Goal: Task Accomplishment & Management: Use online tool/utility

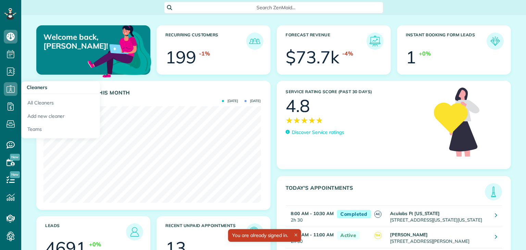
scroll to position [96, 217]
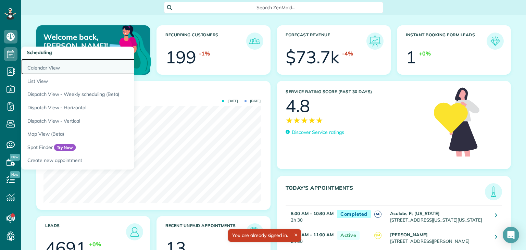
click at [47, 66] on link "Calendar View" at bounding box center [106, 67] width 171 height 16
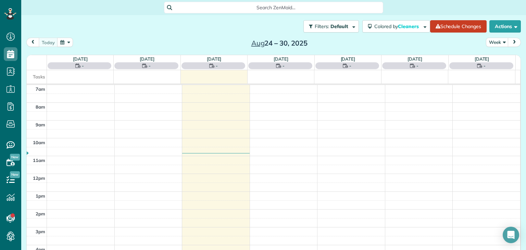
scroll to position [3, 3]
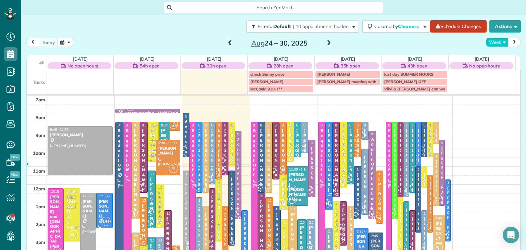
click at [494, 43] on button "Week" at bounding box center [497, 42] width 23 height 9
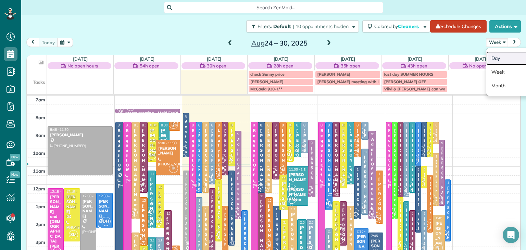
click at [497, 54] on link "Day" at bounding box center [513, 58] width 54 height 14
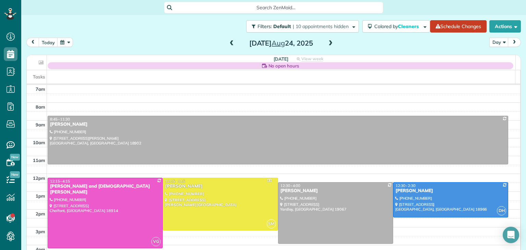
click at [327, 42] on span at bounding box center [331, 43] width 8 height 6
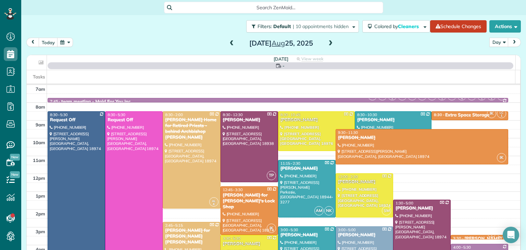
click at [327, 42] on span at bounding box center [331, 43] width 8 height 6
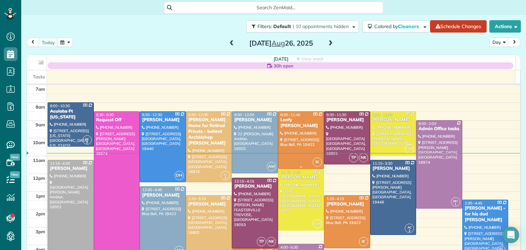
click at [287, 152] on div at bounding box center [301, 140] width 46 height 57
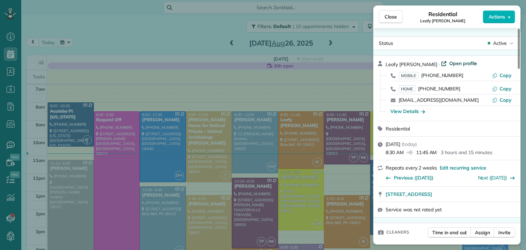
click at [449, 65] on span "Open profile" at bounding box center [463, 63] width 28 height 7
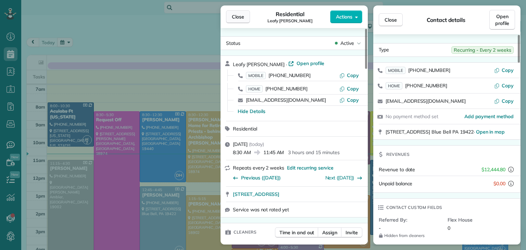
click at [235, 20] on span "Close" at bounding box center [238, 16] width 12 height 7
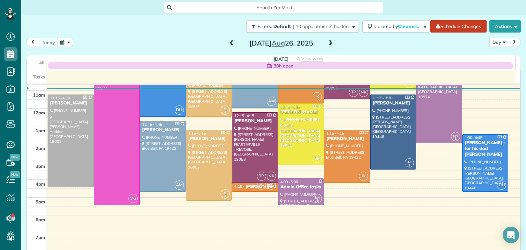
scroll to position [66, 0]
click at [341, 151] on div at bounding box center [347, 156] width 46 height 52
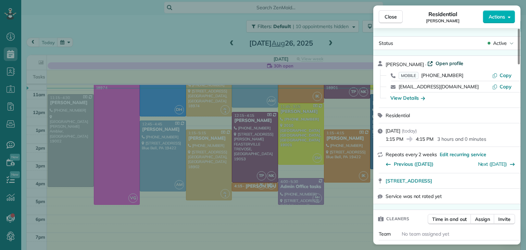
click at [453, 62] on span "Open profile" at bounding box center [449, 63] width 28 height 7
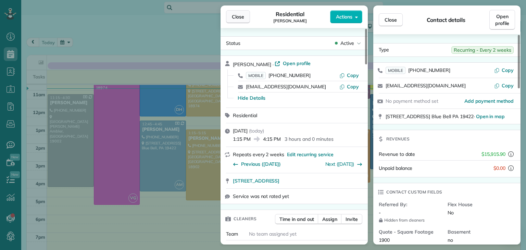
click at [233, 20] on button "Close" at bounding box center [238, 16] width 24 height 13
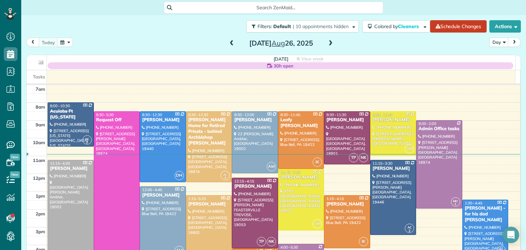
click at [328, 42] on span at bounding box center [331, 43] width 8 height 6
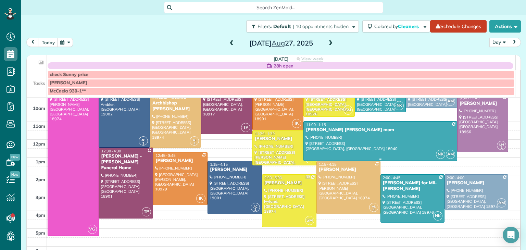
scroll to position [27, 0]
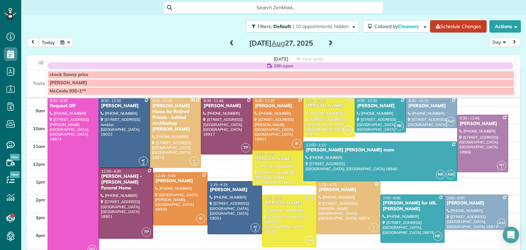
click at [231, 44] on span at bounding box center [232, 43] width 8 height 6
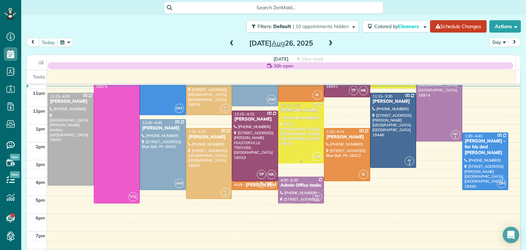
scroll to position [21, 0]
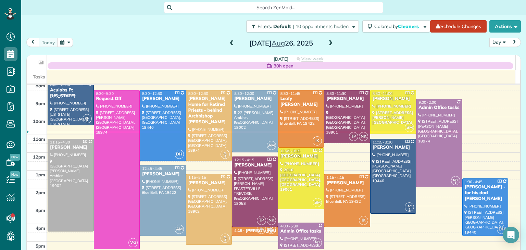
click at [327, 43] on span at bounding box center [331, 43] width 8 height 6
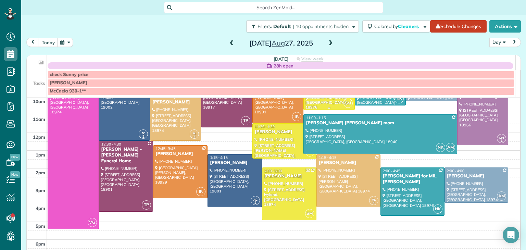
scroll to position [55, 0]
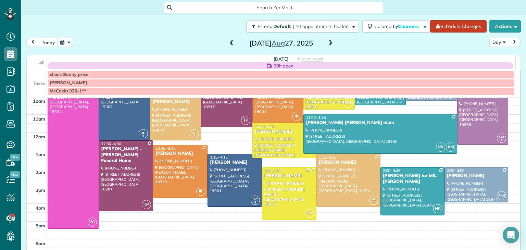
click at [327, 40] on span at bounding box center [331, 43] width 8 height 6
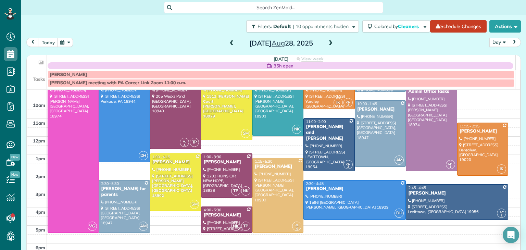
scroll to position [0, 0]
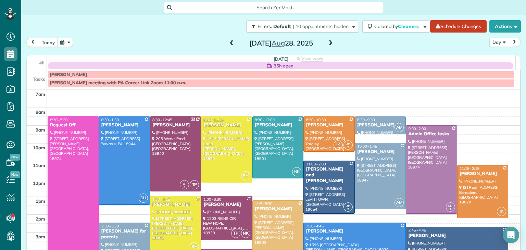
click at [230, 43] on span at bounding box center [232, 43] width 8 height 6
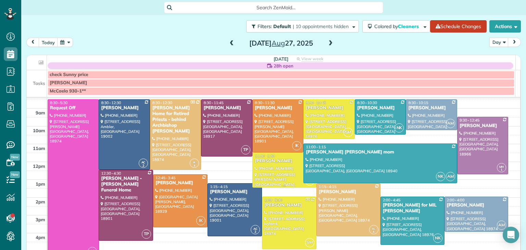
scroll to position [26, 0]
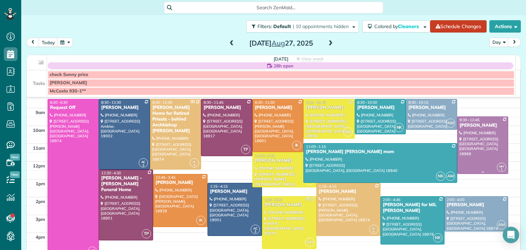
click at [480, 147] on div at bounding box center [482, 145] width 51 height 57
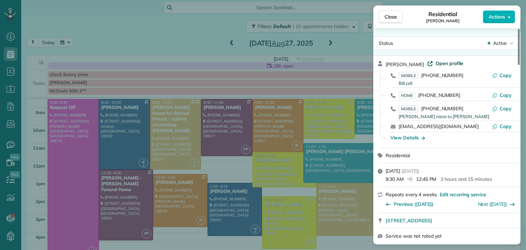
click at [445, 61] on span "Open profile" at bounding box center [449, 63] width 28 height 7
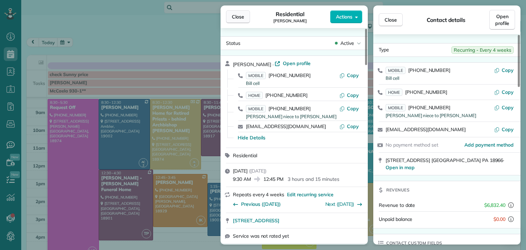
click at [249, 17] on button "Close" at bounding box center [238, 16] width 24 height 13
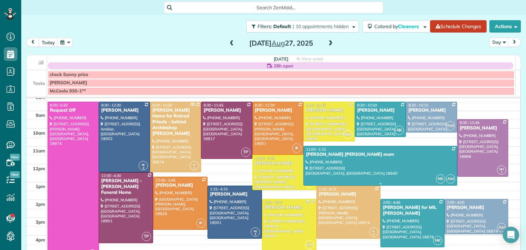
scroll to position [16, 0]
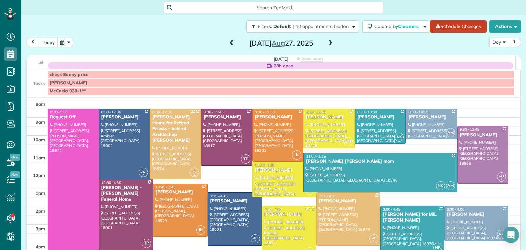
click at [228, 44] on span at bounding box center [232, 43] width 8 height 6
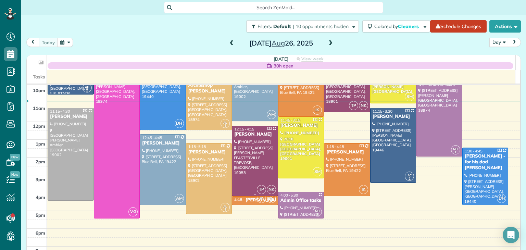
scroll to position [0, 0]
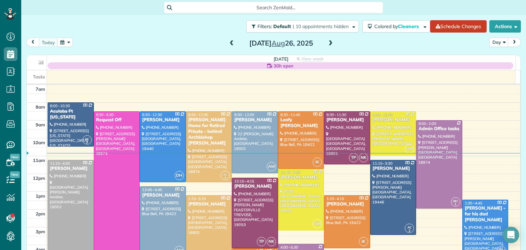
click at [327, 41] on span at bounding box center [331, 43] width 8 height 6
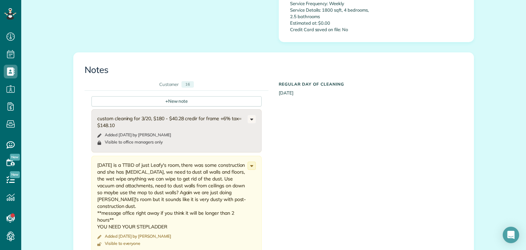
scroll to position [548, 0]
click at [195, 96] on div "+ New note" at bounding box center [176, 101] width 170 height 10
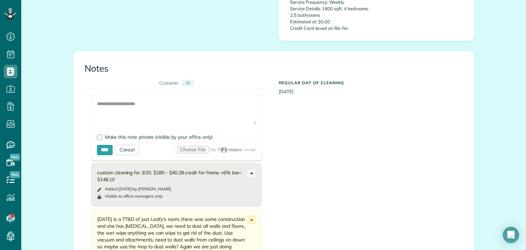
scroll to position [549, 0]
click at [163, 111] on textarea at bounding box center [176, 112] width 159 height 24
type textarea "**********"
click at [109, 144] on input "****" at bounding box center [105, 149] width 16 height 10
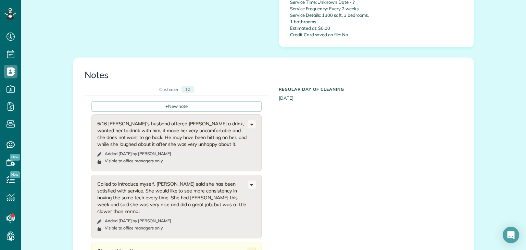
scroll to position [544, 0]
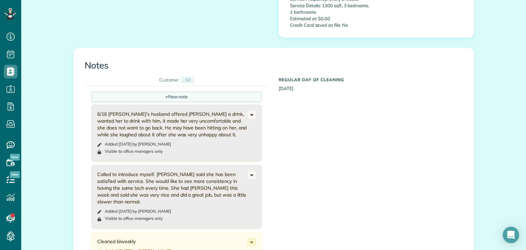
click at [186, 92] on div "+ New note" at bounding box center [176, 97] width 170 height 10
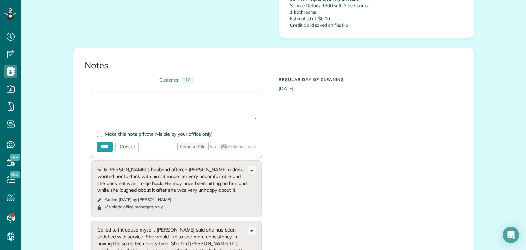
click at [163, 109] on textarea at bounding box center [176, 109] width 159 height 24
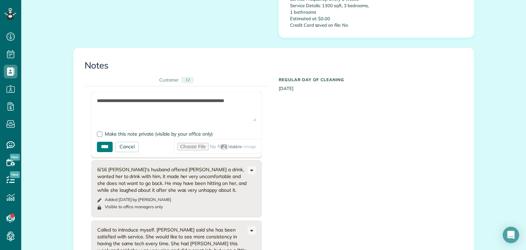
type textarea "**********"
click at [104, 142] on input "****" at bounding box center [105, 147] width 16 height 10
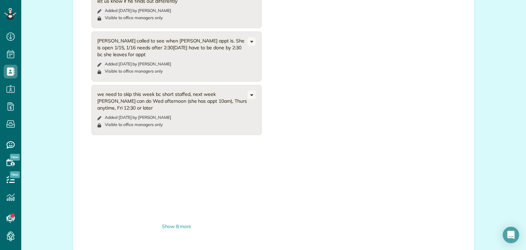
scroll to position [594, 0]
click at [172, 226] on div "Show 8 more" at bounding box center [176, 224] width 170 height 7
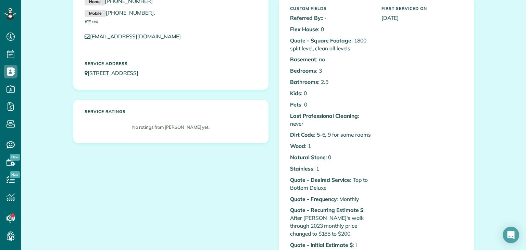
scroll to position [0, 0]
